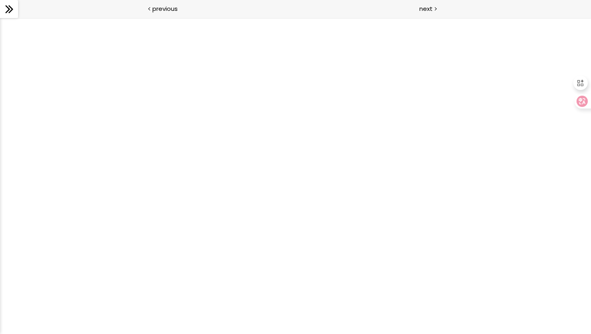
click at [2, 11] on div at bounding box center [9, 9] width 18 height 18
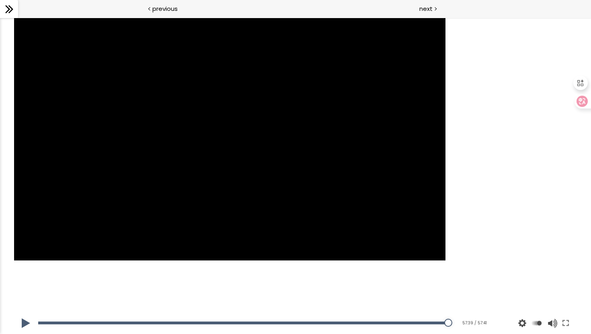
scroll to position [771, 0]
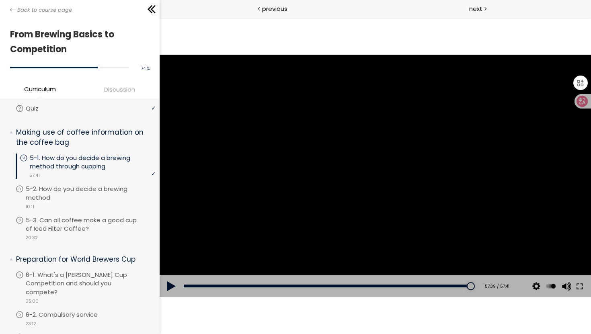
click at [168, 284] on button at bounding box center [171, 286] width 24 height 23
drag, startPoint x: 466, startPoint y: 287, endPoint x: 157, endPoint y: 309, distance: 309.8
click at [159, 18] on html "Click for sound @keyframes VOLUME_SMALL_WAVE_FLASH { 0% { opacity: 0; } 33% { o…" at bounding box center [375, 18] width 432 height 0
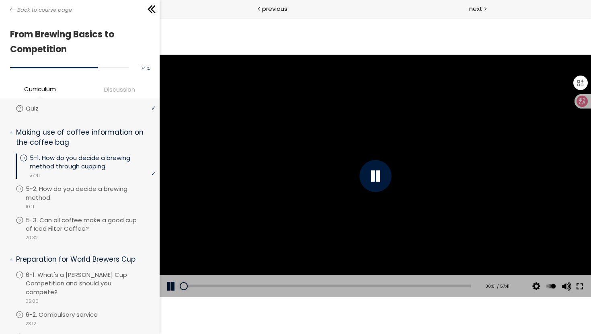
click at [581, 286] on button at bounding box center [580, 286] width 14 height 23
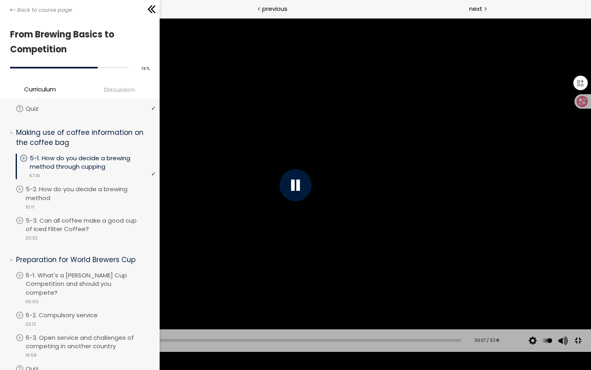
click at [33, 334] on div "Add chapter 11:59" at bounding box center [242, 340] width 437 height 23
click at [33, 334] on div "01:14" at bounding box center [242, 340] width 437 height 3
click at [38, 334] on div "01:11" at bounding box center [242, 340] width 437 height 3
click at [46, 334] on div "02:59" at bounding box center [242, 340] width 437 height 3
click at [167, 226] on div at bounding box center [295, 185] width 591 height 333
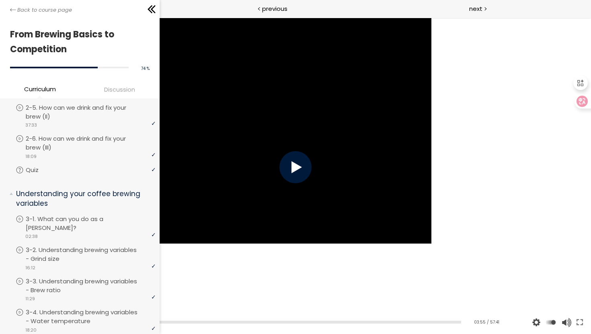
scroll to position [0, 0]
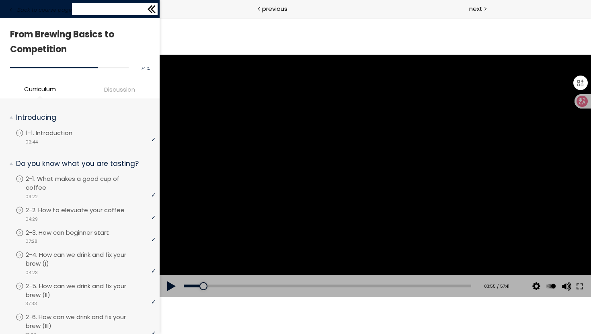
click at [156, 11] on icon at bounding box center [152, 9] width 12 height 12
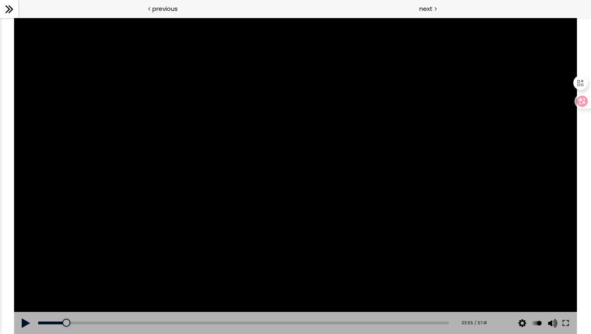
click at [4, 12] on icon at bounding box center [9, 9] width 12 height 12
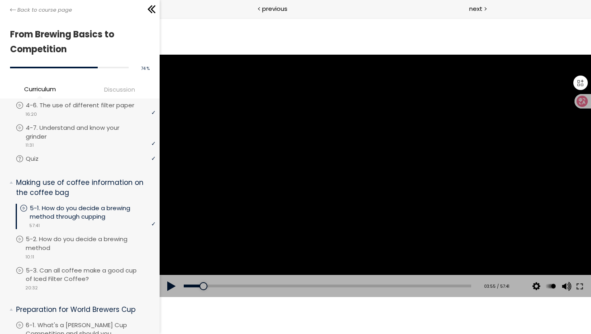
scroll to position [903, 0]
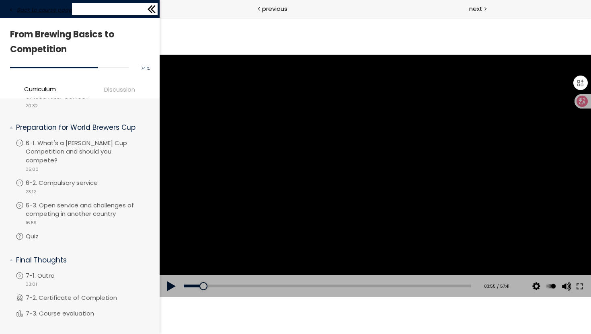
click at [21, 14] on span "Back to course page" at bounding box center [44, 10] width 55 height 8
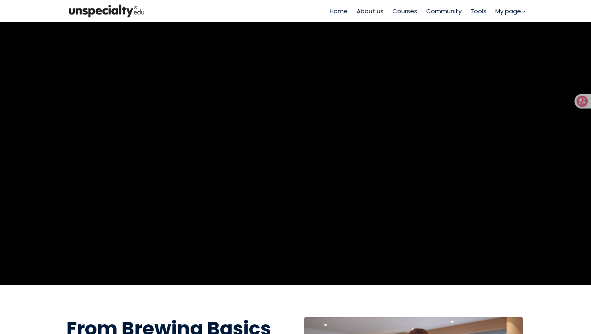
scroll to position [212, 0]
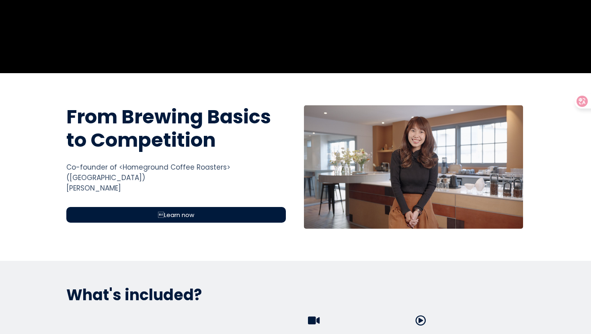
click at [203, 196] on div "From Brewing Basics to Competition From Brewing Basics to Competition Co-founde…" at bounding box center [176, 167] width 232 height 124
click at [202, 207] on div "Learn now" at bounding box center [176, 215] width 220 height 16
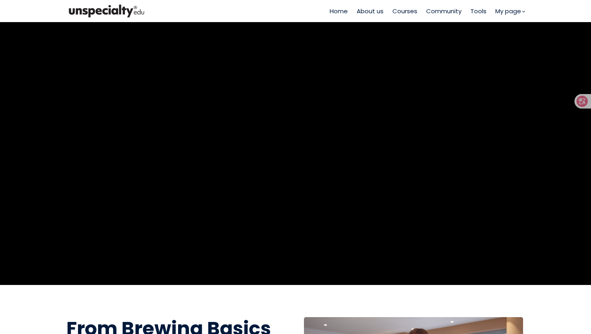
scroll to position [160, 0]
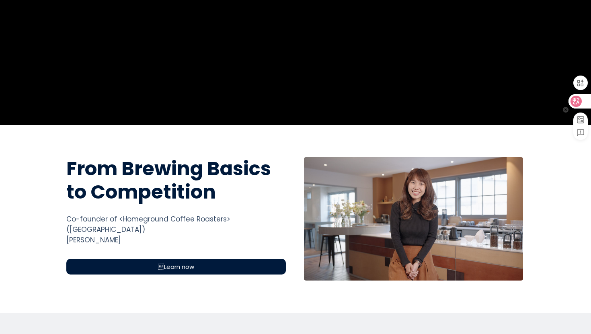
click at [579, 96] on icon at bounding box center [576, 101] width 11 height 11
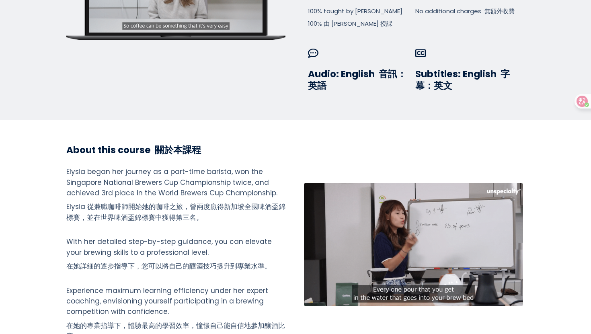
scroll to position [703, 0]
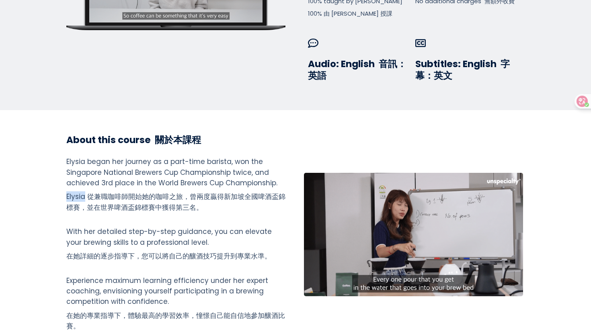
drag, startPoint x: 65, startPoint y: 187, endPoint x: 82, endPoint y: 185, distance: 17.8
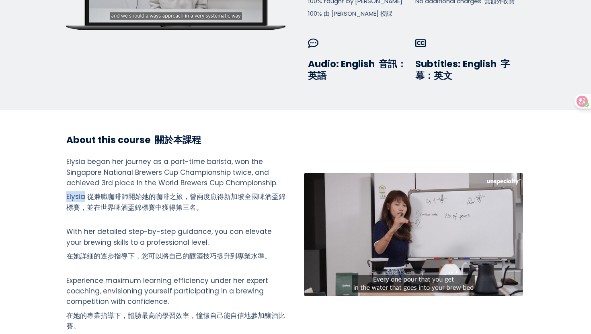
click at [82, 192] on font "Elysia 從兼職咖啡師開始她的咖啡之旅，曾兩度贏得新加坡全國啤酒盃錦標賽，並在世界啤酒盃錦標賽中獲得第三名。" at bounding box center [175, 202] width 219 height 20
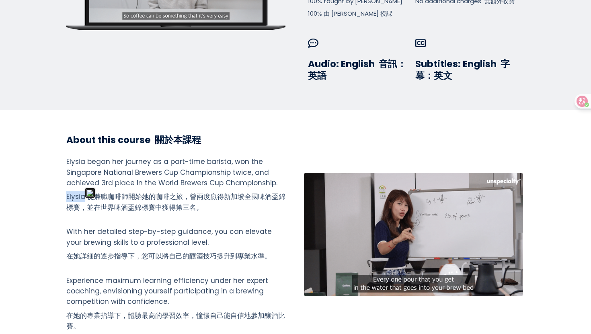
copy font "Elysia"
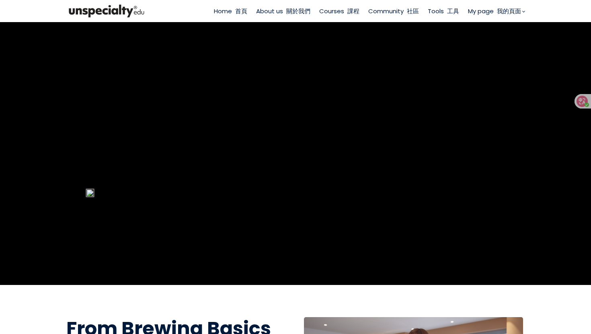
scroll to position [165, 0]
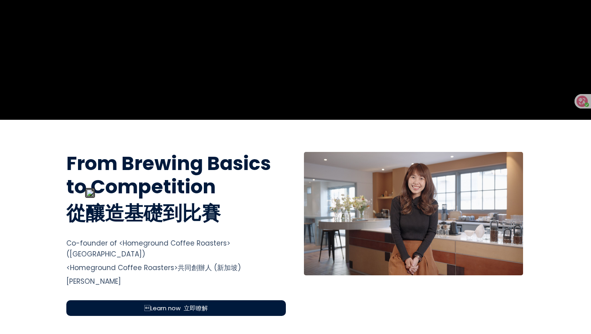
click at [191, 263] on font "<Homeground Coffee Roasters>共同創辦人 (新加坡)" at bounding box center [153, 268] width 175 height 10
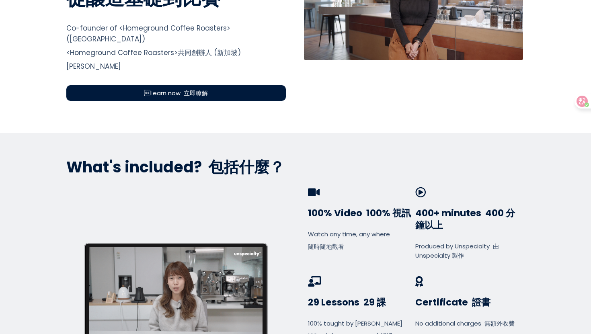
scroll to position [347, 0]
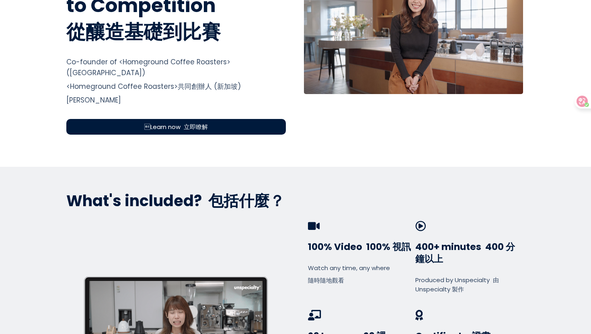
click at [173, 122] on span "Learn now 立即瞭解" at bounding box center [176, 126] width 64 height 9
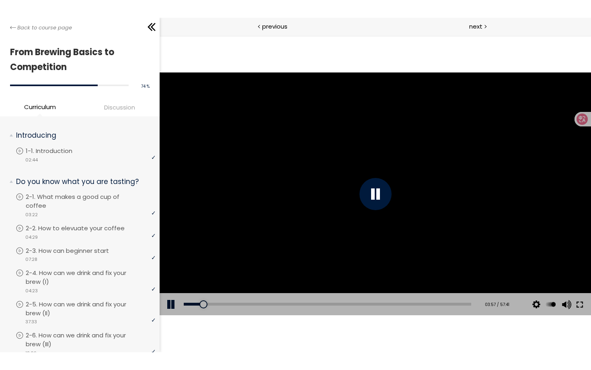
click at [577, 305] on button at bounding box center [580, 304] width 14 height 23
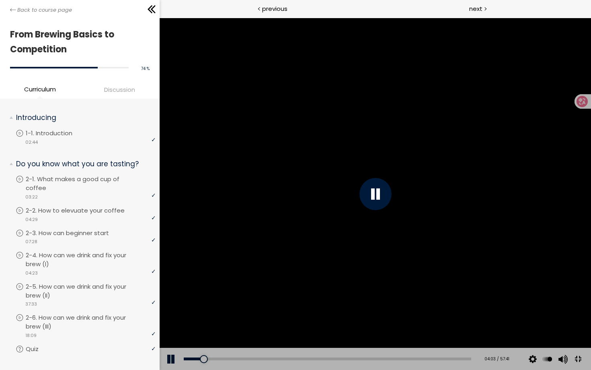
click at [413, 191] on div at bounding box center [375, 194] width 432 height 352
click at [387, 164] on div at bounding box center [375, 194] width 432 height 352
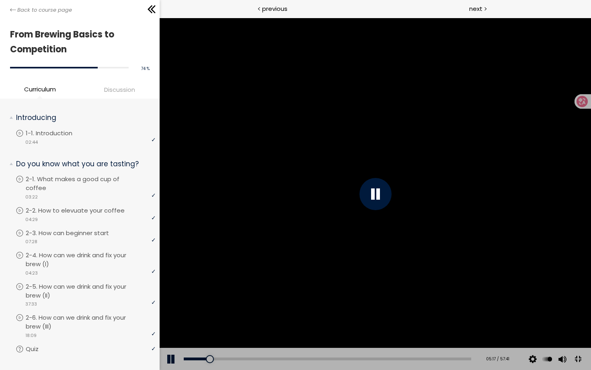
click at [392, 189] on div at bounding box center [375, 194] width 32 height 32
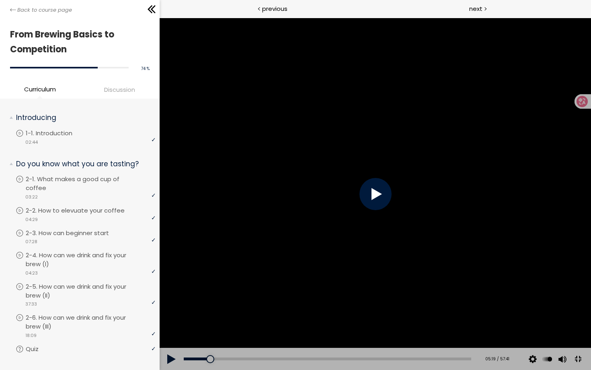
click at [392, 189] on div at bounding box center [375, 194] width 32 height 32
click at [437, 247] on div at bounding box center [375, 194] width 432 height 352
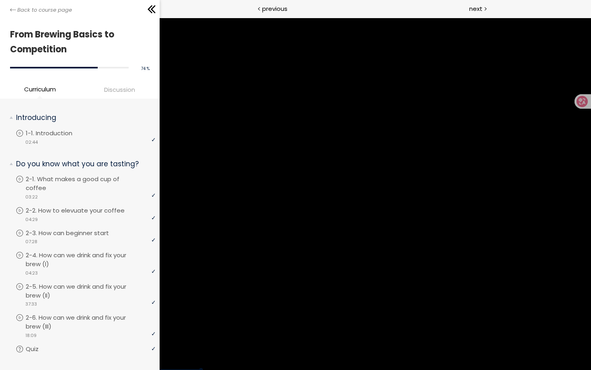
click at [437, 247] on div at bounding box center [375, 194] width 432 height 352
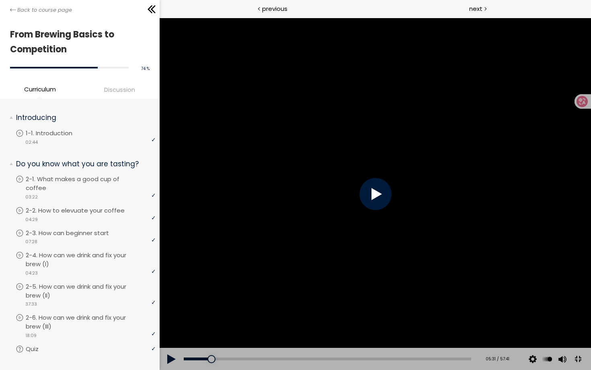
click at [437, 247] on div at bounding box center [375, 194] width 432 height 352
click at [482, 244] on div at bounding box center [375, 194] width 432 height 352
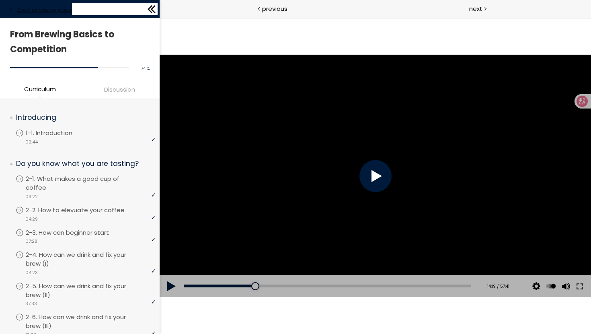
click at [36, 12] on span "Back to course page" at bounding box center [44, 10] width 55 height 8
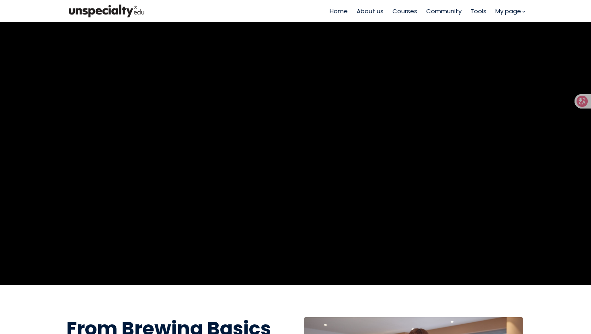
click at [398, 14] on span "Courses" at bounding box center [405, 10] width 25 height 9
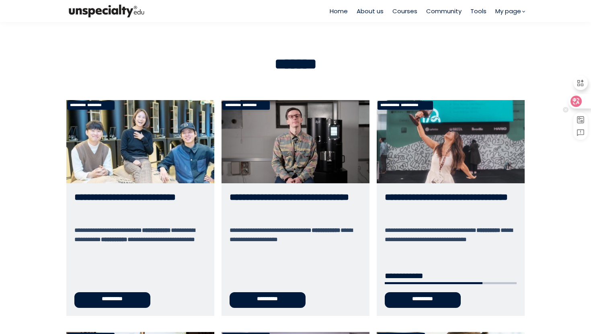
click at [580, 104] on icon at bounding box center [576, 101] width 11 height 11
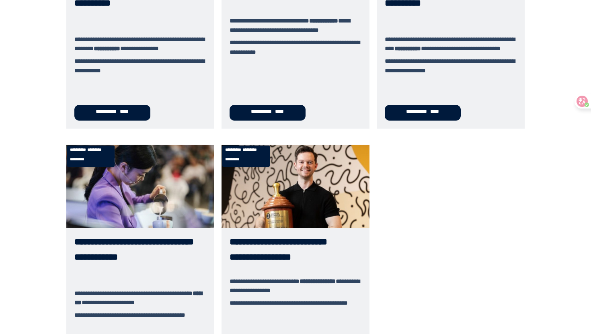
scroll to position [496, 0]
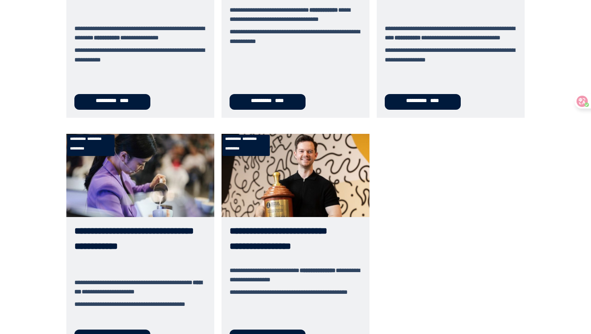
click at [245, 251] on link "**********" at bounding box center [296, 244] width 148 height 220
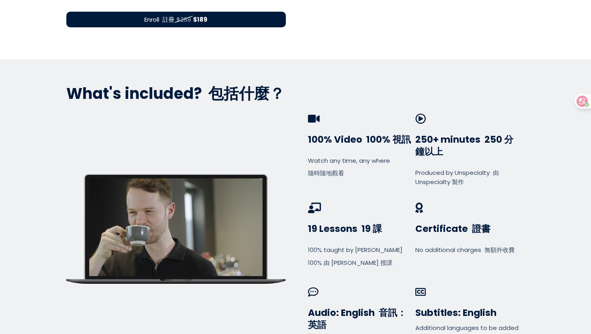
scroll to position [288, 0]
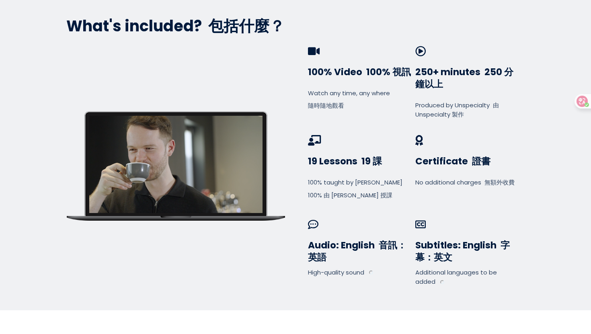
click at [168, 164] on div at bounding box center [175, 164] width 173 height 97
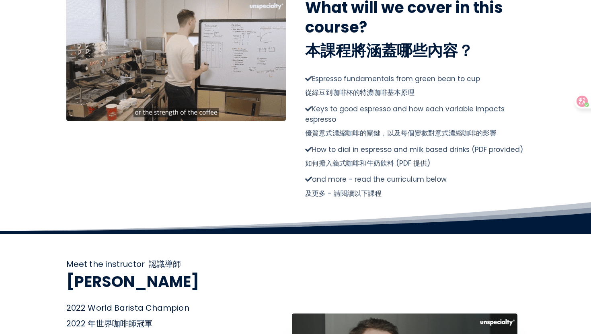
scroll to position [1585, 0]
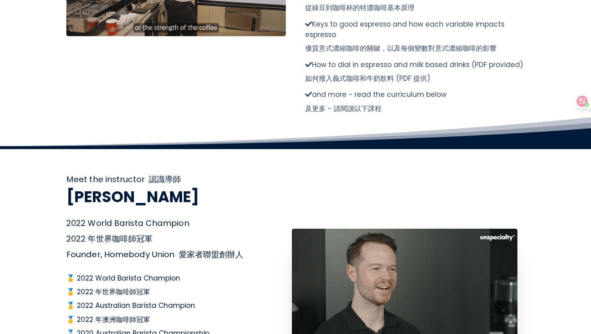
click at [361, 262] on div at bounding box center [405, 292] width 226 height 127
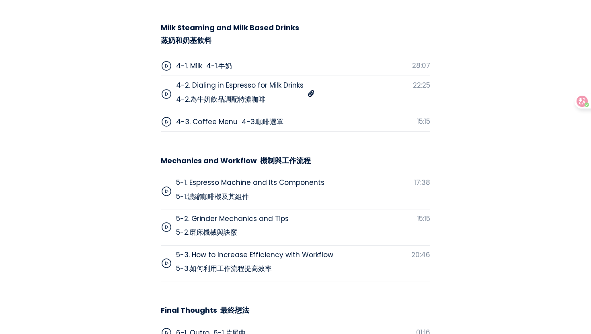
scroll to position [3781, 0]
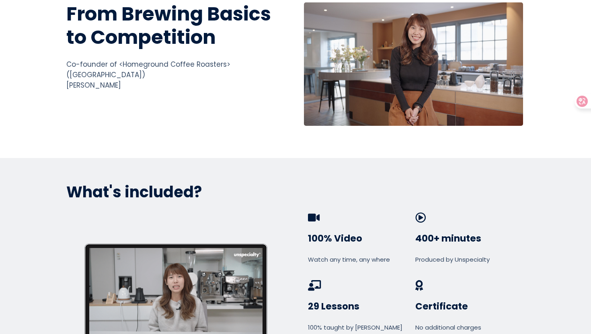
scroll to position [435, 0]
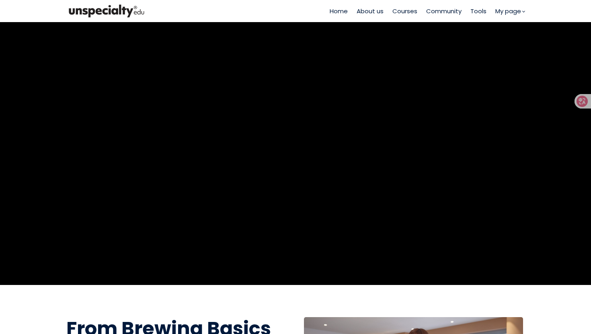
click at [400, 12] on span "Courses" at bounding box center [405, 10] width 25 height 9
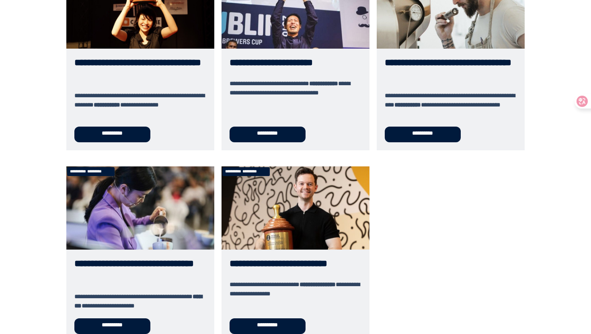
scroll to position [411, 0]
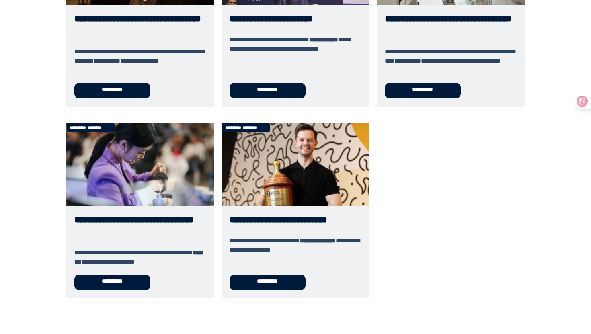
click at [100, 192] on link "**********" at bounding box center [140, 211] width 148 height 176
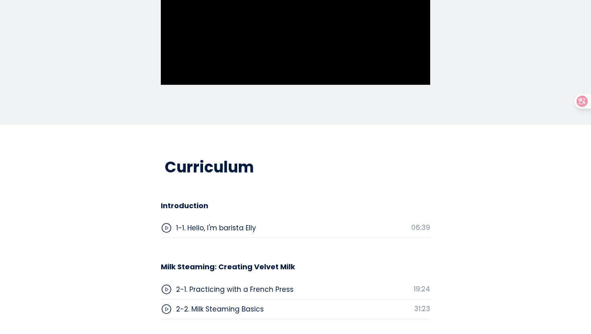
scroll to position [2423, 0]
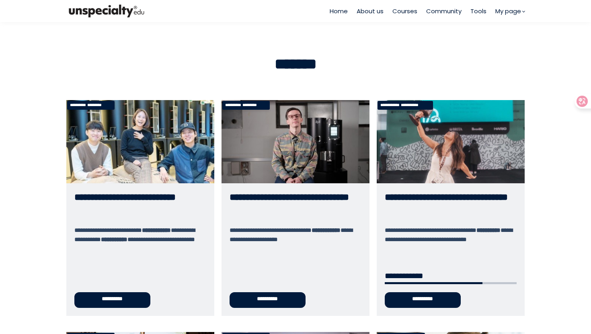
scroll to position [176, 0]
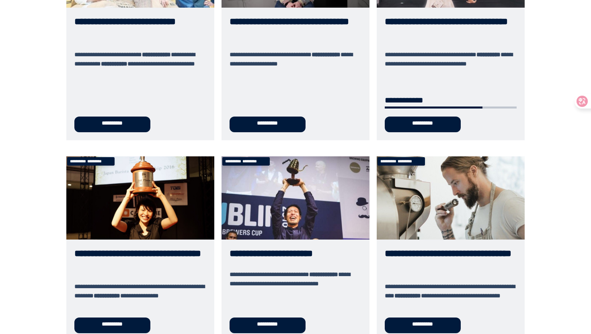
click at [583, 108] on div at bounding box center [586, 101] width 22 height 14
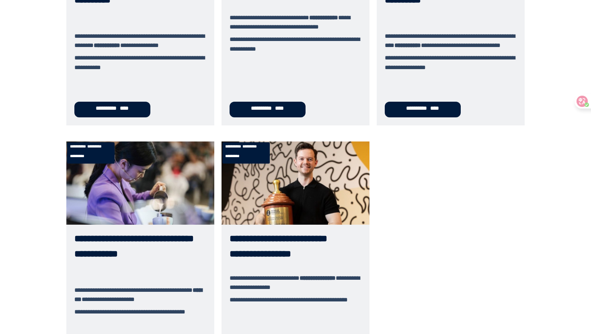
scroll to position [259, 0]
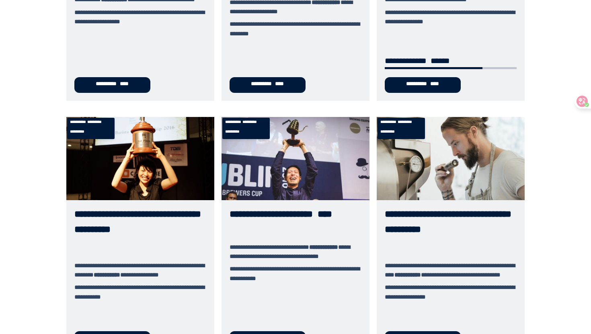
click at [113, 173] on link "**********" at bounding box center [140, 236] width 148 height 238
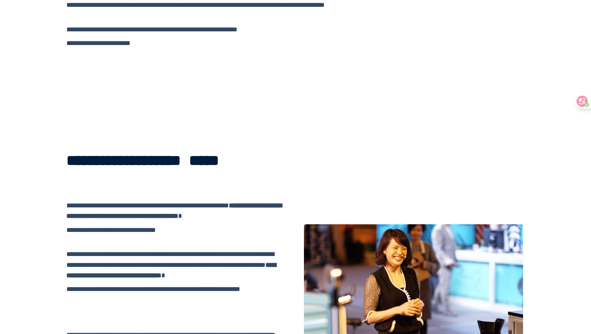
scroll to position [1708, 0]
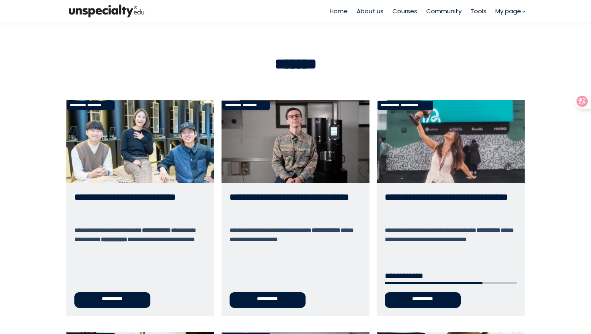
click at [431, 165] on link "**********" at bounding box center [451, 208] width 148 height 216
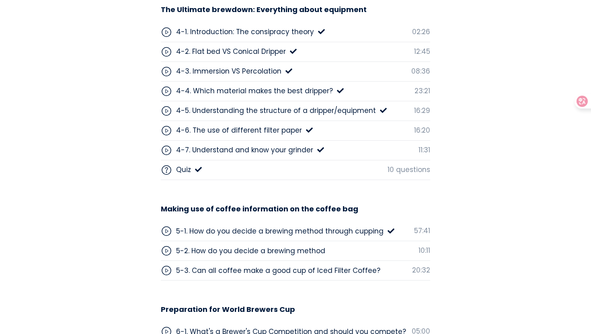
scroll to position [2531, 0]
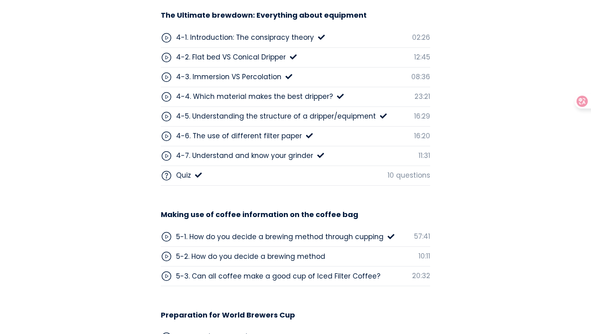
click at [236, 239] on div "5-1. How do you decide a brewing method through cupping" at bounding box center [280, 237] width 208 height 10
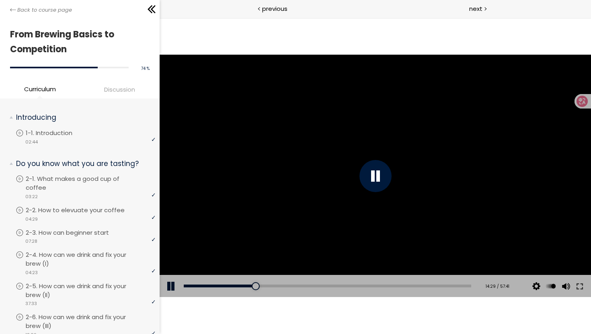
click at [313, 112] on div at bounding box center [375, 176] width 432 height 243
click at [579, 284] on button at bounding box center [580, 286] width 14 height 23
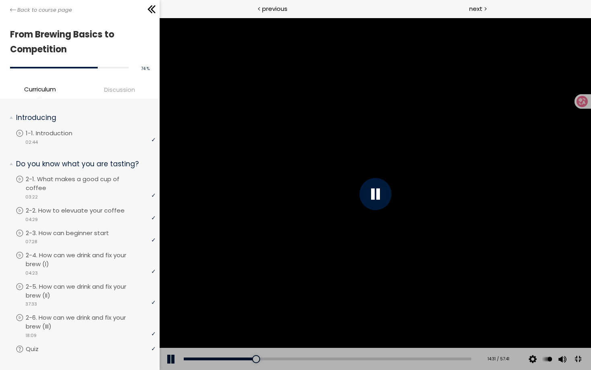
click at [538, 289] on div at bounding box center [375, 194] width 432 height 352
click at [591, 298] on div at bounding box center [375, 194] width 432 height 352
click at [591, 197] on div at bounding box center [375, 194] width 432 height 352
click at [591, 195] on div at bounding box center [375, 194] width 432 height 352
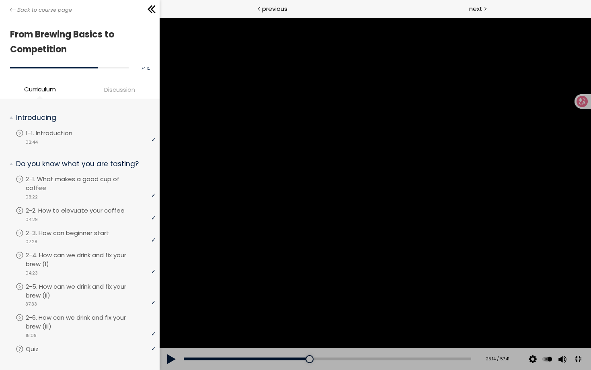
click at [398, 291] on div at bounding box center [375, 194] width 432 height 352
click at [526, 216] on div at bounding box center [375, 194] width 432 height 352
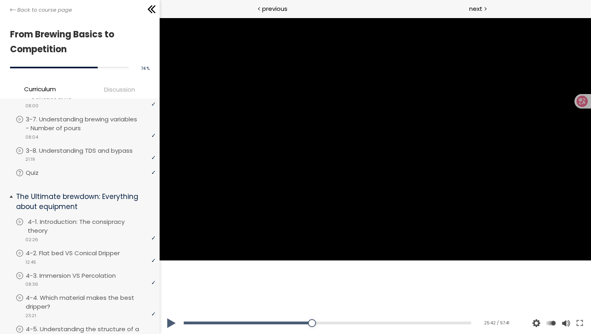
scroll to position [456, 0]
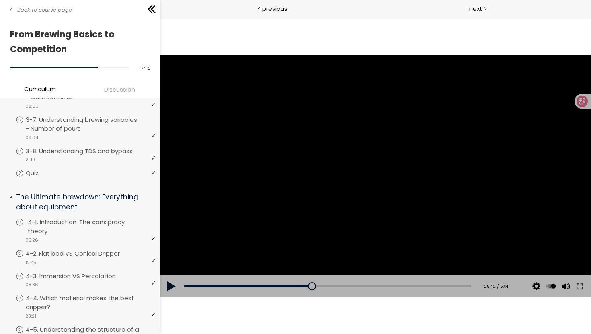
click at [75, 218] on p "4-1. Introduction: The consipracy theory" at bounding box center [93, 227] width 130 height 18
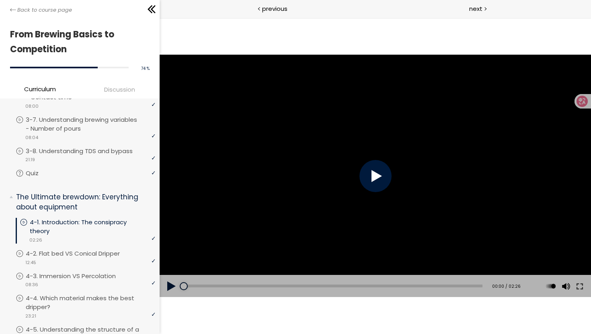
click at [374, 174] on div at bounding box center [375, 176] width 32 height 32
click at [88, 258] on div "video 12:45" at bounding box center [86, 262] width 140 height 8
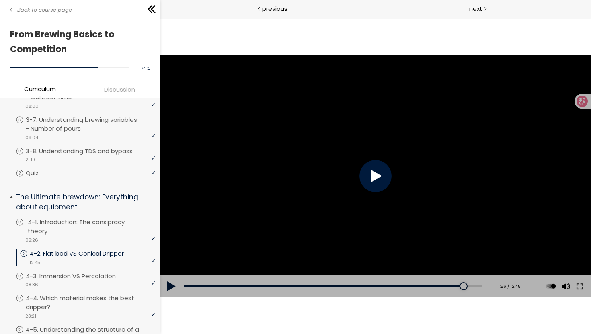
click at [69, 224] on p "4-1. Introduction: The consipracy theory" at bounding box center [93, 227] width 130 height 18
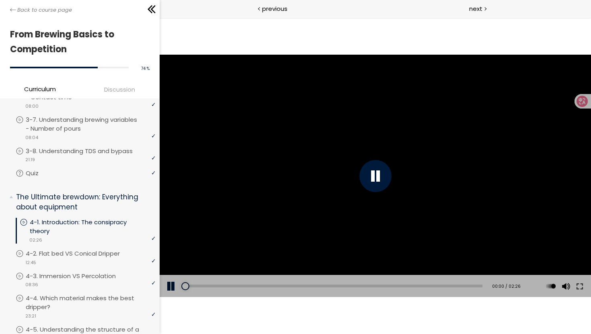
click at [377, 179] on div at bounding box center [375, 176] width 32 height 32
click at [353, 205] on div at bounding box center [375, 176] width 432 height 243
click at [579, 288] on button at bounding box center [580, 286] width 14 height 23
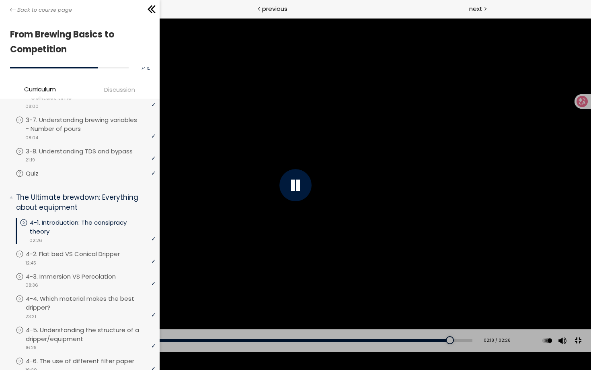
click at [579, 349] on button at bounding box center [578, 340] width 18 height 18
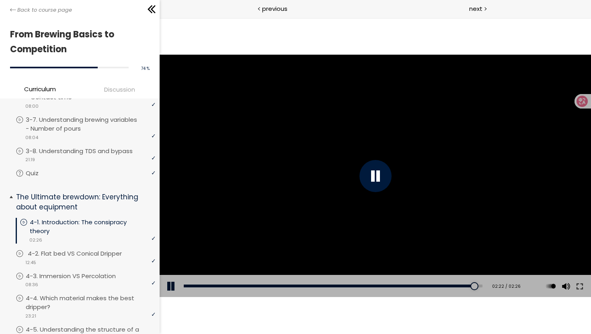
click at [102, 250] on p "4-2. Flat bed VS Conical Dripper" at bounding box center [83, 253] width 110 height 9
click at [371, 180] on div at bounding box center [375, 176] width 32 height 32
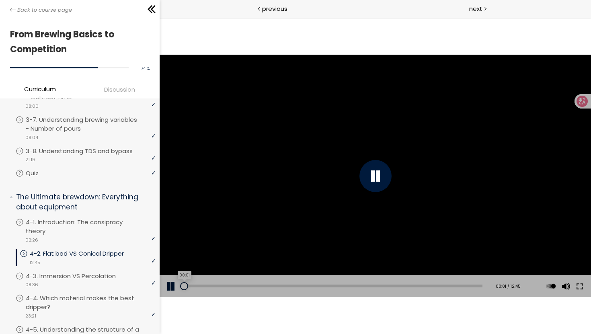
click at [184, 287] on div "00:01" at bounding box center [332, 286] width 299 height 3
click at [575, 285] on button at bounding box center [580, 286] width 14 height 23
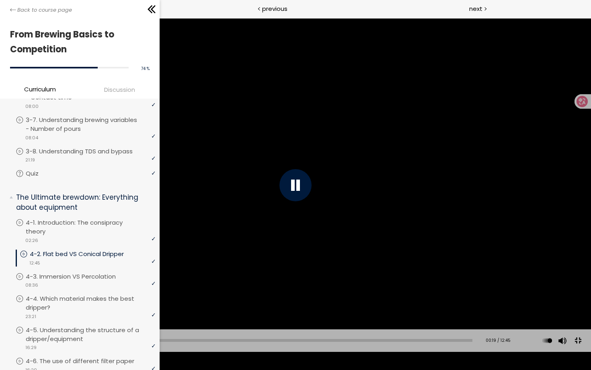
click at [579, 349] on button at bounding box center [578, 340] width 18 height 18
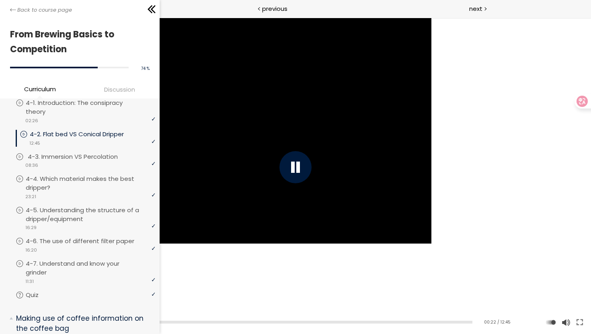
scroll to position [578, 0]
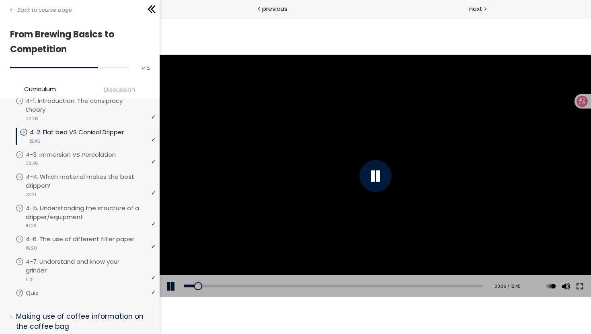
click at [579, 284] on button at bounding box center [580, 286] width 14 height 23
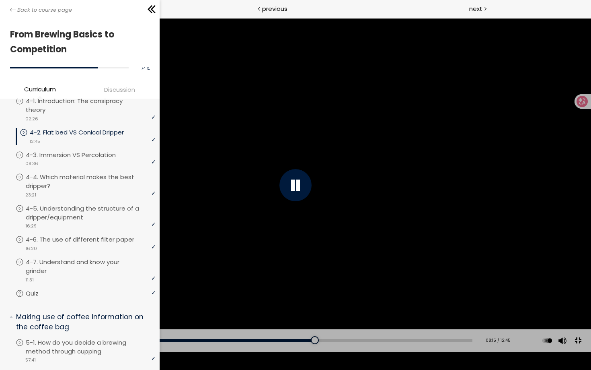
click at [580, 349] on button at bounding box center [578, 340] width 18 height 18
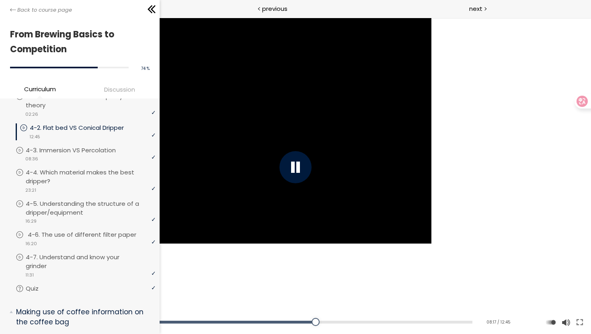
scroll to position [584, 0]
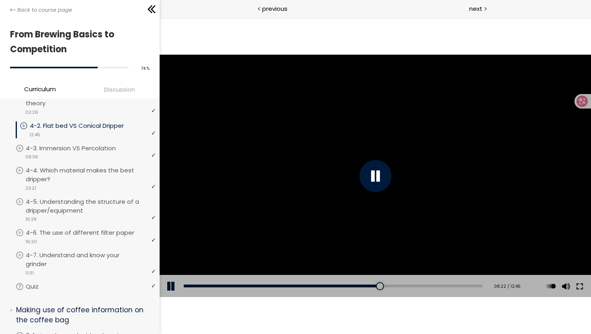
click at [576, 283] on button at bounding box center [580, 286] width 14 height 23
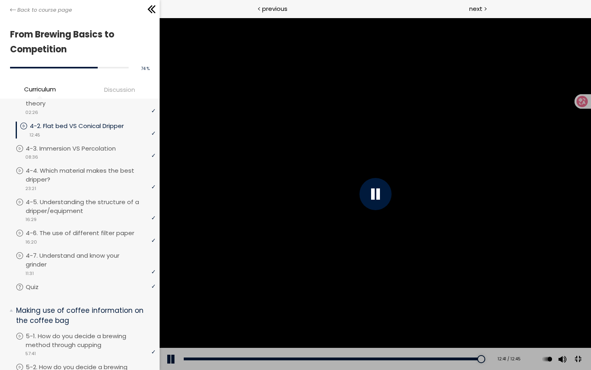
click at [587, 368] on button at bounding box center [578, 359] width 18 height 18
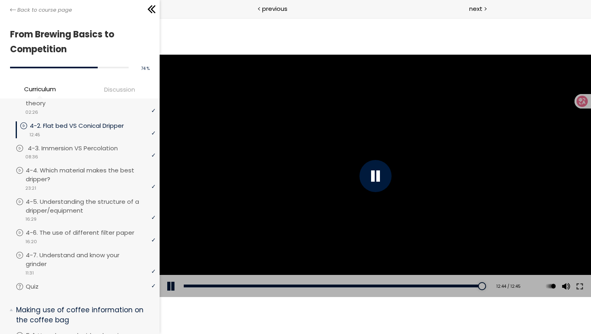
click at [66, 147] on p "4-3. Immersion VS Percolation" at bounding box center [81, 148] width 106 height 9
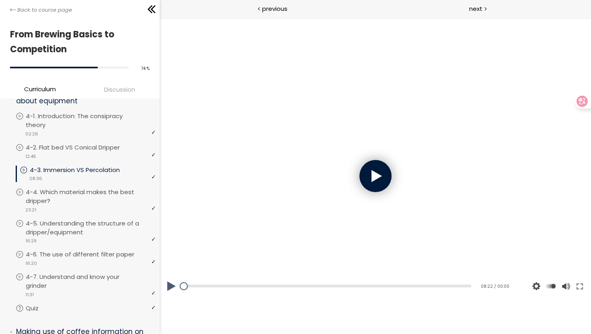
click at [367, 179] on div at bounding box center [375, 176] width 32 height 32
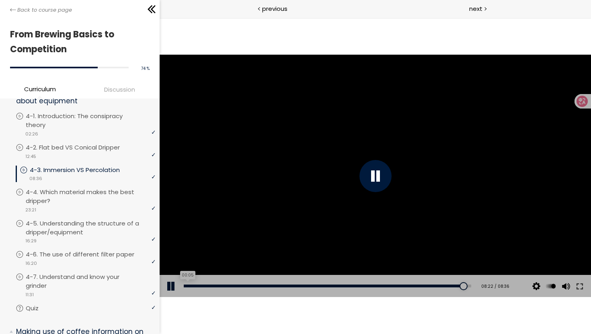
click at [186, 287] on div "00:05" at bounding box center [327, 286] width 288 height 3
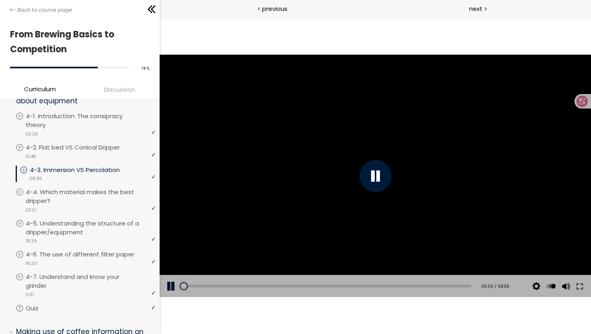
drag, startPoint x: 186, startPoint y: 286, endPoint x: 159, endPoint y: 286, distance: 27.8
click at [159, 18] on html "The video is loading... Click for sound @keyframes VOLUME_SMALL_WAVE_FLASH { 0%…" at bounding box center [375, 18] width 432 height 0
click at [579, 286] on button at bounding box center [580, 286] width 14 height 23
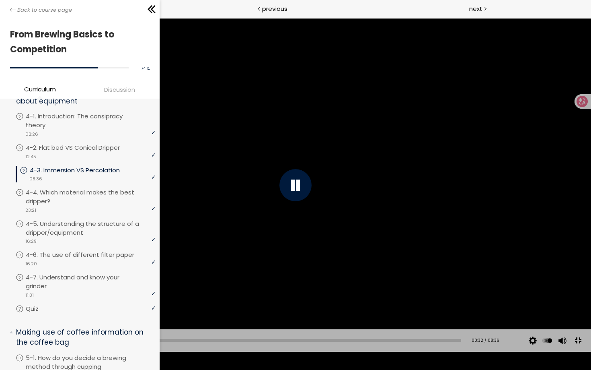
click at [412, 99] on div at bounding box center [295, 185] width 591 height 333
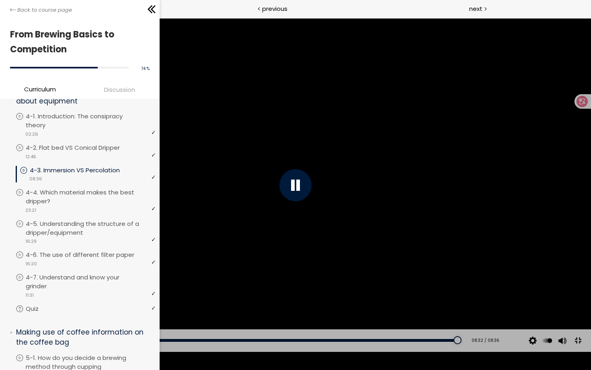
click at [574, 349] on button at bounding box center [578, 340] width 18 height 18
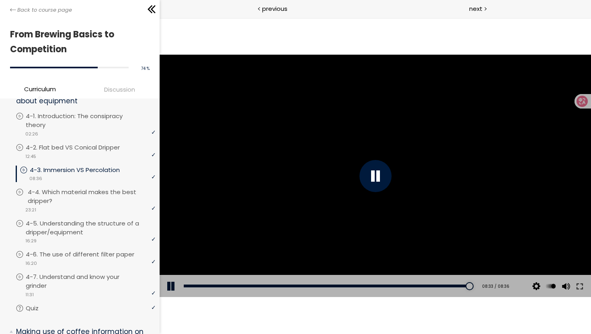
click at [55, 192] on p "4-4. Which material makes the best dripper?" at bounding box center [93, 197] width 130 height 18
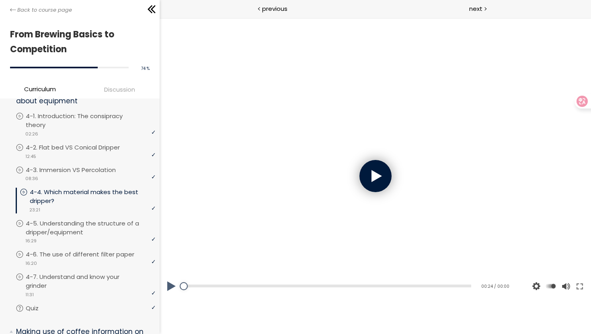
click at [379, 180] on div at bounding box center [375, 176] width 32 height 32
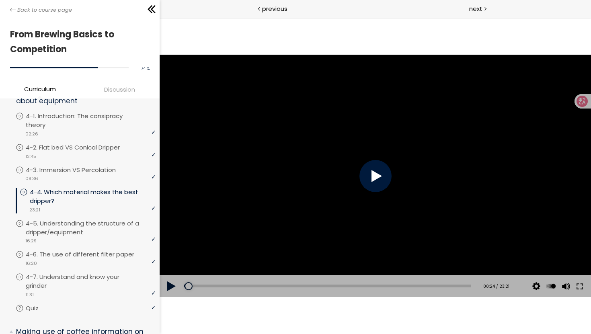
click at [173, 288] on button at bounding box center [171, 286] width 24 height 23
drag, startPoint x: 188, startPoint y: 286, endPoint x: 171, endPoint y: 286, distance: 16.5
click at [171, 286] on div "Add chapter 00:20 00:20 / 23:21 Subtitles None Auto 1080p 720p 540p 360p 224p x…" at bounding box center [375, 286] width 432 height 23
click at [581, 288] on button at bounding box center [580, 286] width 14 height 23
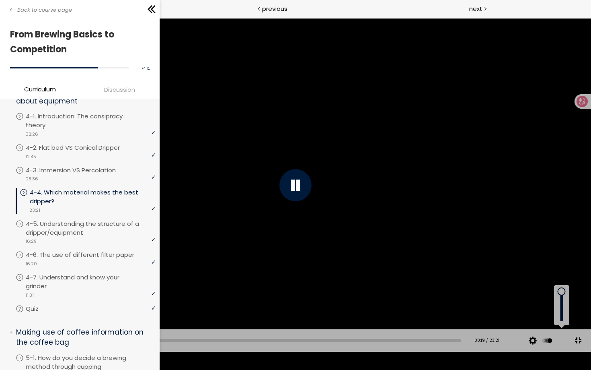
drag, startPoint x: 564, startPoint y: 319, endPoint x: 564, endPoint y: 275, distance: 44.3
click at [564, 275] on div "The video is loading... Click for sound @keyframes VOLUME_SMALL_WAVE_FLASH { 0%…" at bounding box center [295, 185] width 591 height 333
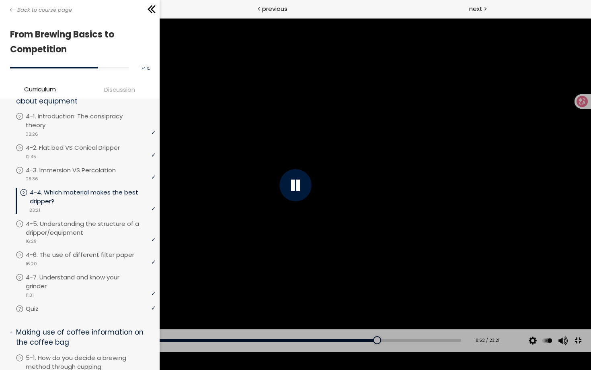
click at [578, 349] on button at bounding box center [578, 340] width 18 height 18
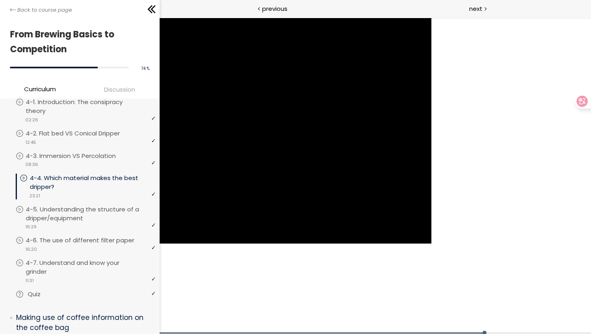
scroll to position [591, 0]
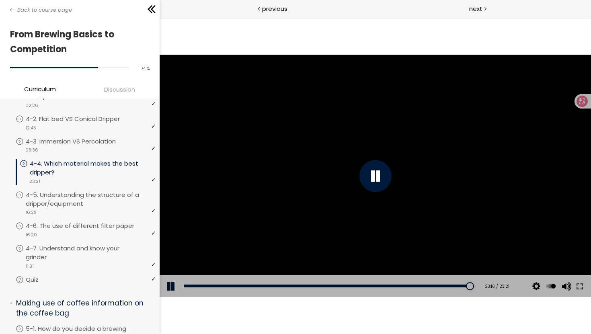
click at [377, 176] on div at bounding box center [375, 176] width 432 height 243
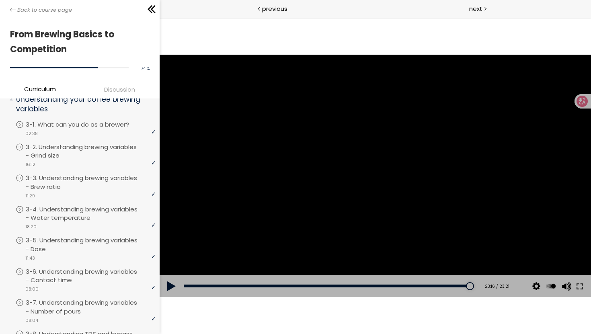
scroll to position [295, 0]
